Goal: Use online tool/utility

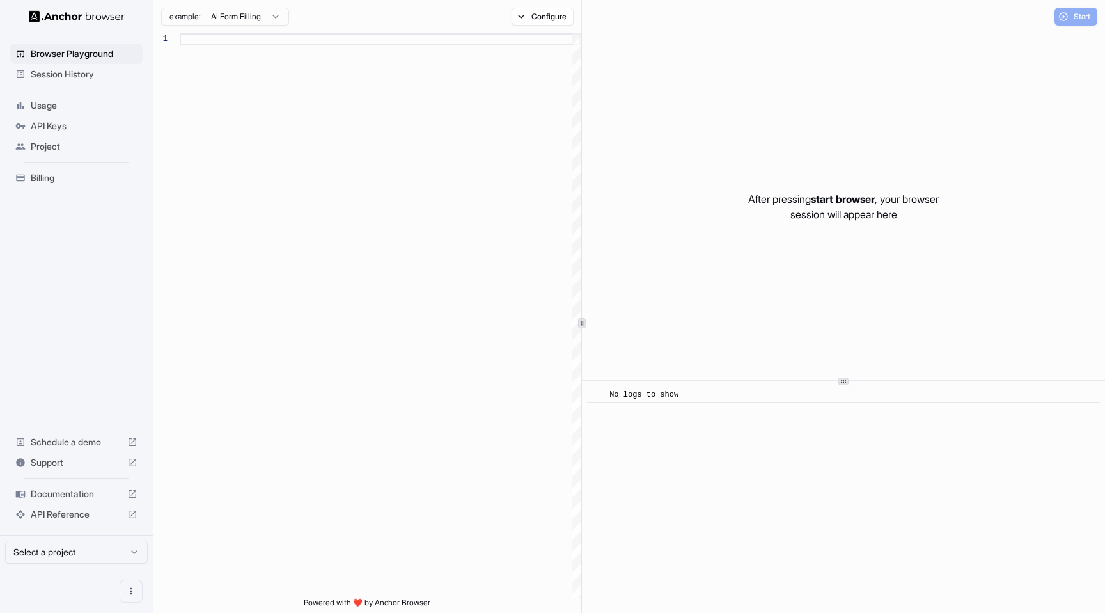
scroll to position [81, 0]
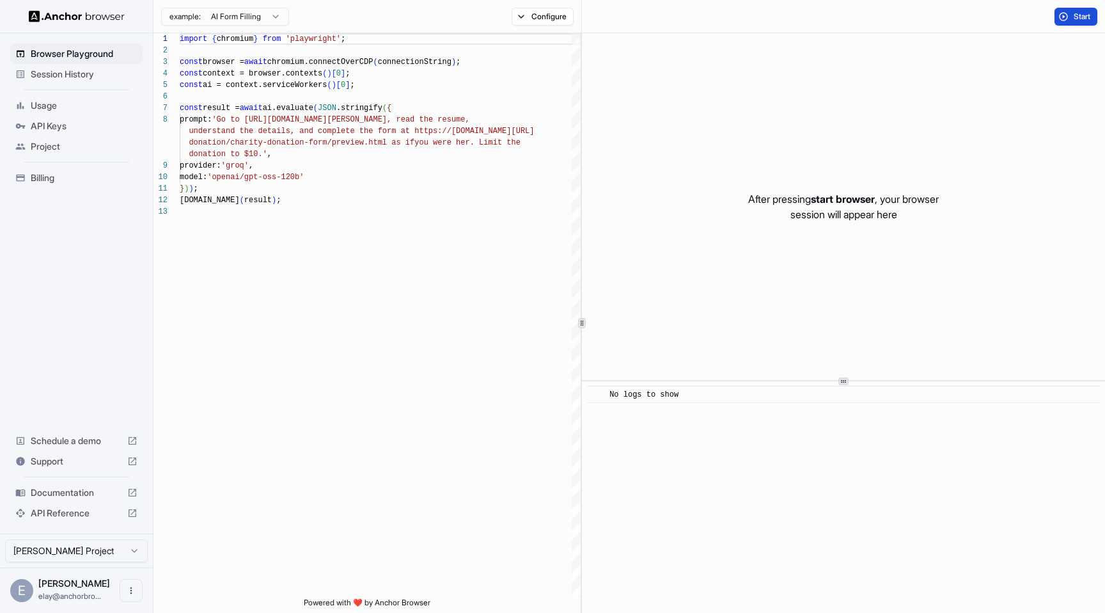
click at [1079, 21] on span "Start" at bounding box center [1083, 17] width 18 height 10
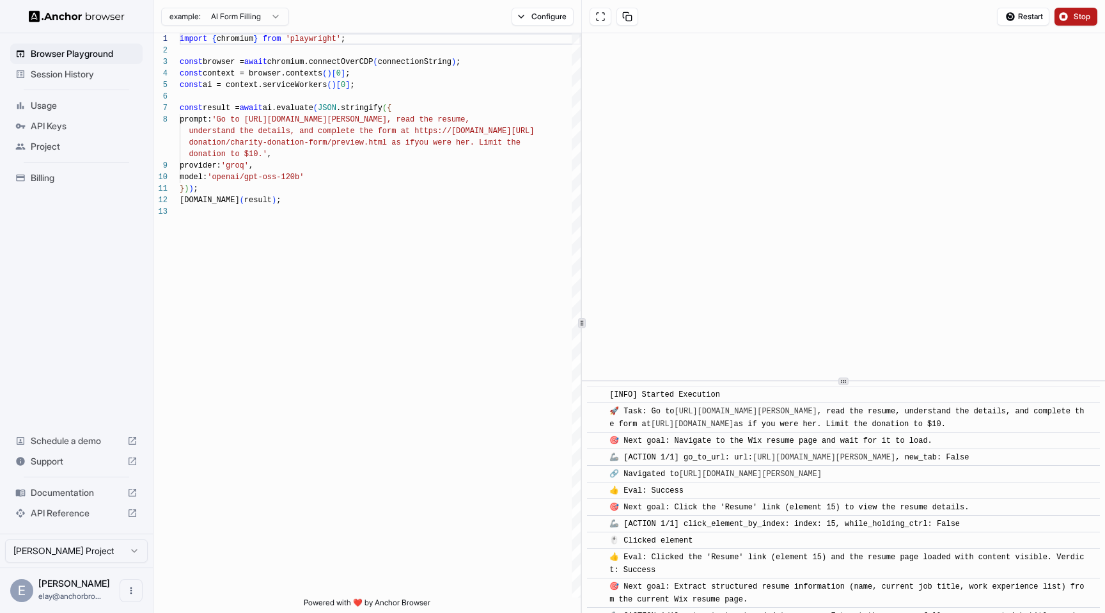
scroll to position [781, 0]
